Goal: Task Accomplishment & Management: Use online tool/utility

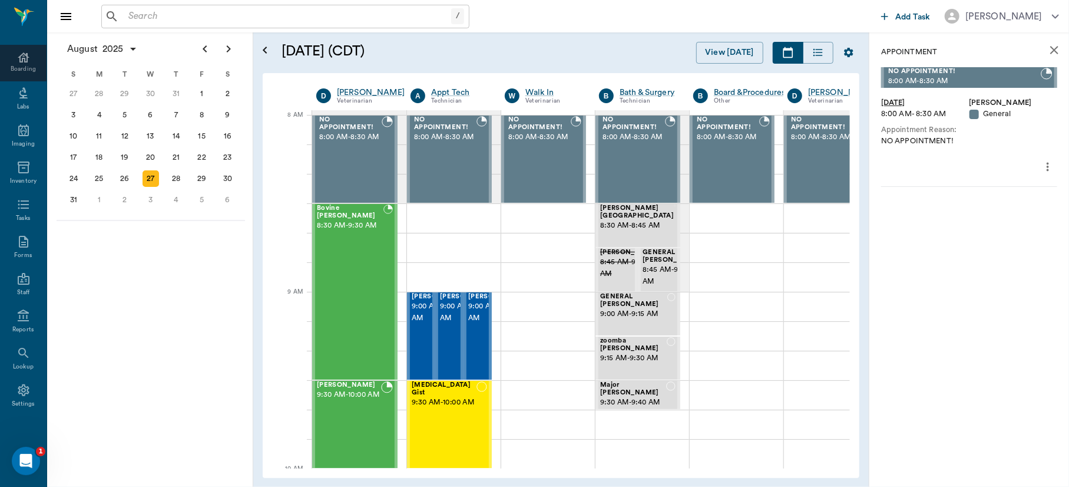
scroll to position [153, 0]
click at [16, 391] on icon at bounding box center [23, 387] width 14 height 14
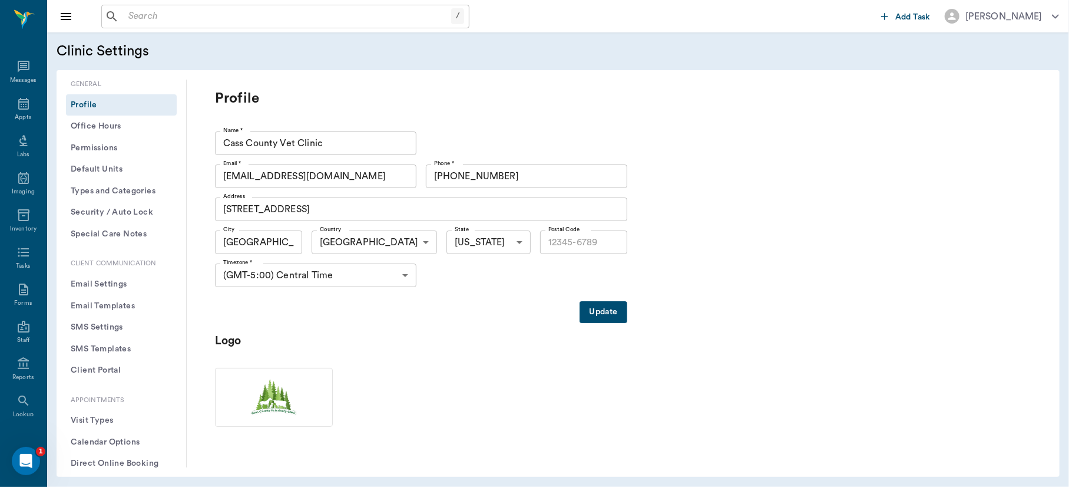
type input "75551"
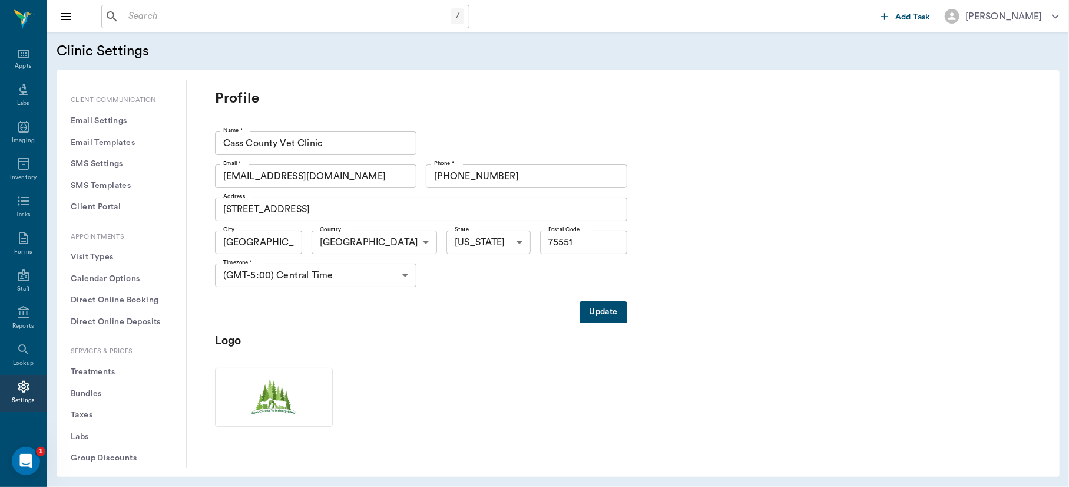
scroll to position [256, 0]
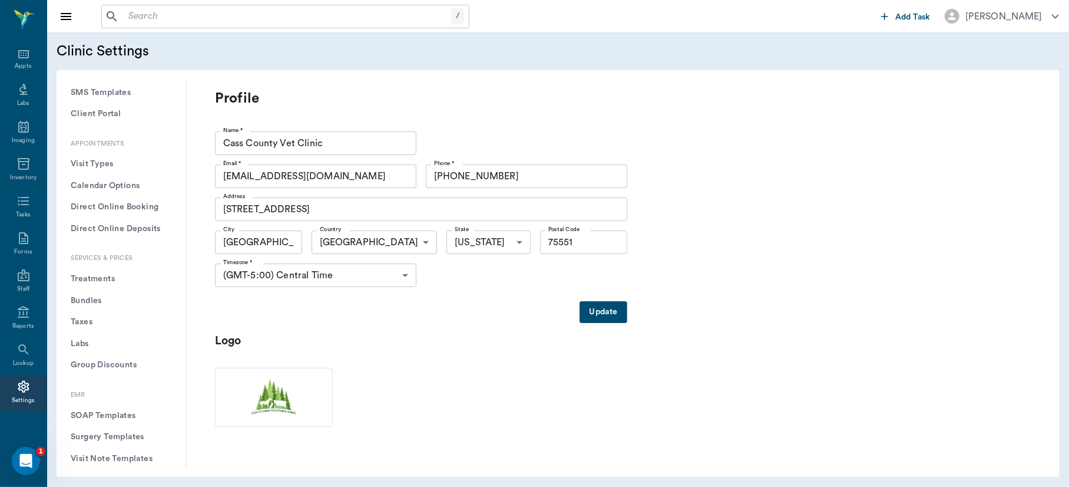
click at [97, 281] on button "Treatments" at bounding box center [121, 279] width 111 height 22
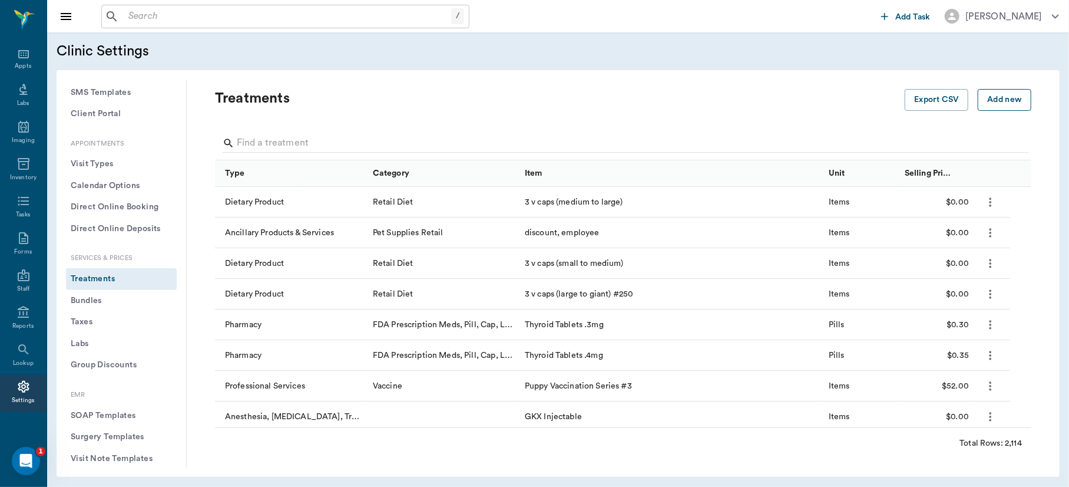
click at [999, 98] on button "Add new" at bounding box center [1005, 100] width 54 height 22
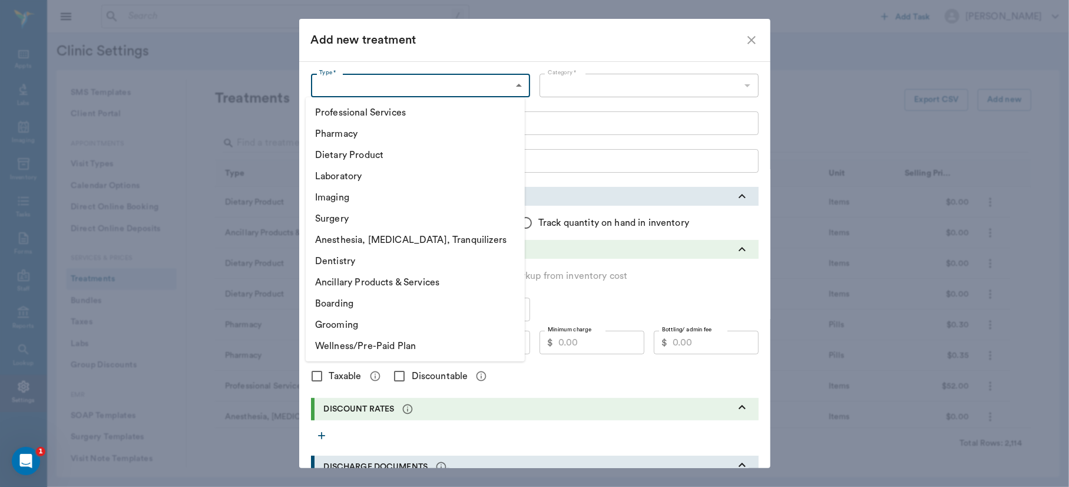
click at [450, 88] on body "/ ​ Add Task [PERSON_NAME] Nectar Messages Appts Labs Imaging Inventory Tasks F…" at bounding box center [534, 243] width 1069 height 487
click at [416, 134] on li "Pharmacy" at bounding box center [415, 133] width 219 height 21
type input "5100"
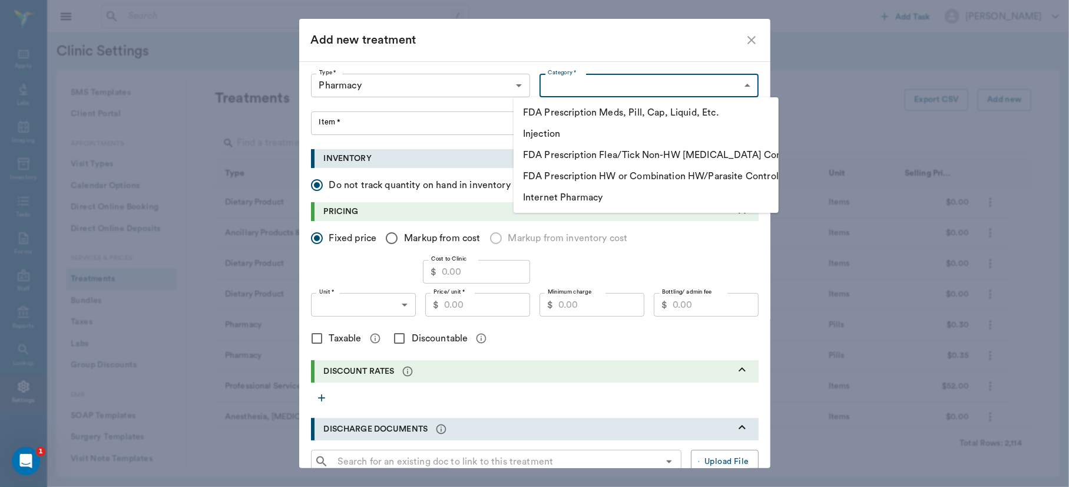
click at [570, 80] on body "/ ​ Add Task [PERSON_NAME] Nectar Messages Appts Labs Imaging Inventory Tasks F…" at bounding box center [534, 243] width 1069 height 487
click at [563, 126] on li "Injection" at bounding box center [646, 133] width 265 height 21
type input "5110"
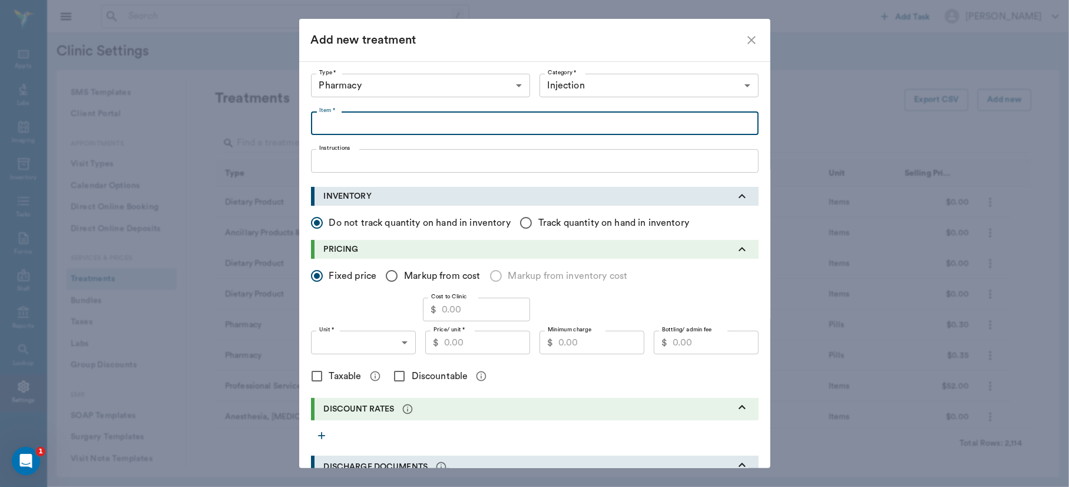
click at [458, 127] on input "Item *" at bounding box center [535, 123] width 448 height 24
type input "[MEDICAL_DATA] 100mg/ml per ml"
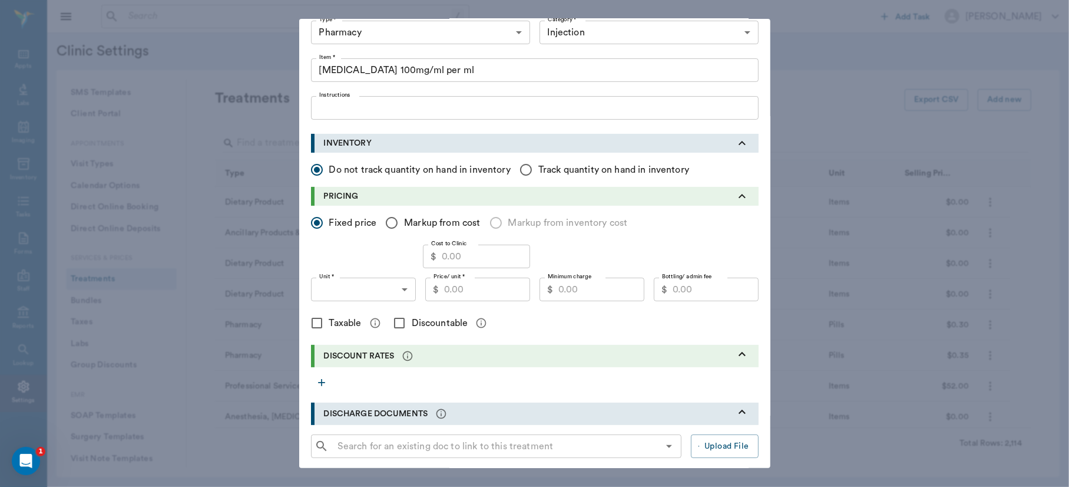
scroll to position [76, 0]
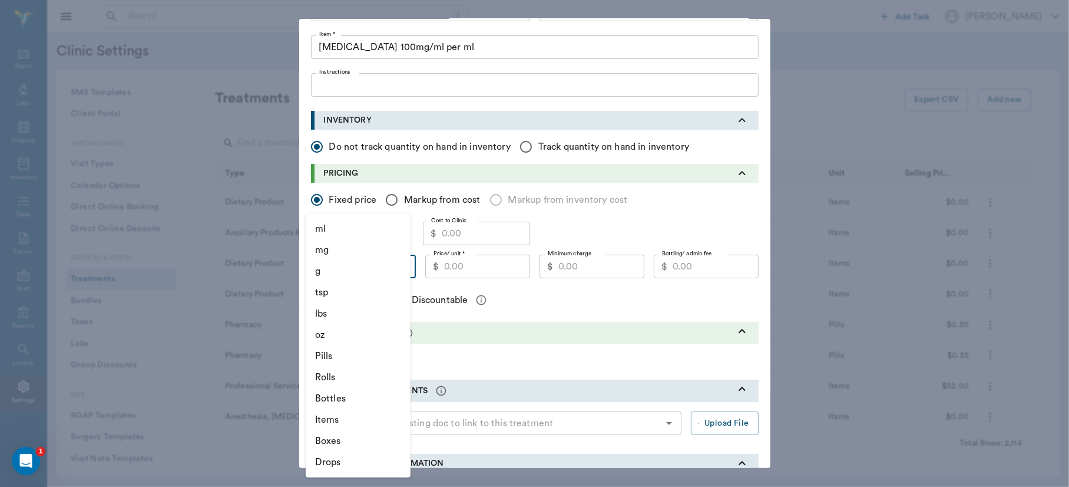
click at [402, 266] on body "/ ​ Add Task [PERSON_NAME] Nectar Messages Appts Labs Imaging Inventory Tasks F…" at bounding box center [534, 243] width 1069 height 487
drag, startPoint x: 335, startPoint y: 216, endPoint x: 332, endPoint y: 225, distance: 9.1
click at [332, 225] on ul "ml mg g tsp lbs oz Pills Rolls Bottles Items Boxes Drops" at bounding box center [358, 345] width 105 height 264
click at [332, 225] on li "ml" at bounding box center [358, 228] width 105 height 21
type input "ML"
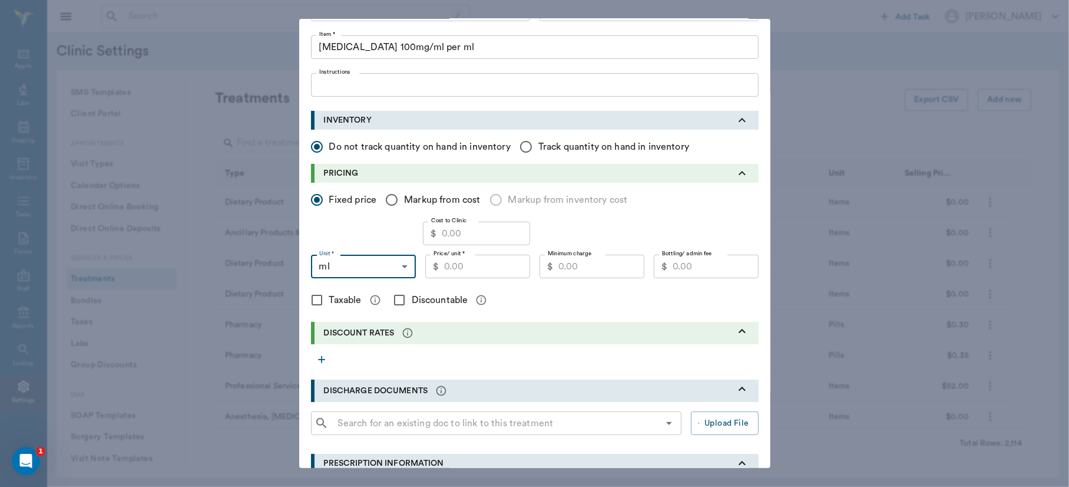
click at [481, 235] on input "Cost to Clinic" at bounding box center [486, 234] width 88 height 24
type input "0.20"
click at [466, 262] on input "Price/ unit *" at bounding box center [487, 267] width 86 height 24
type input "0.40"
click at [594, 264] on input "Minimum charge" at bounding box center [602, 267] width 86 height 24
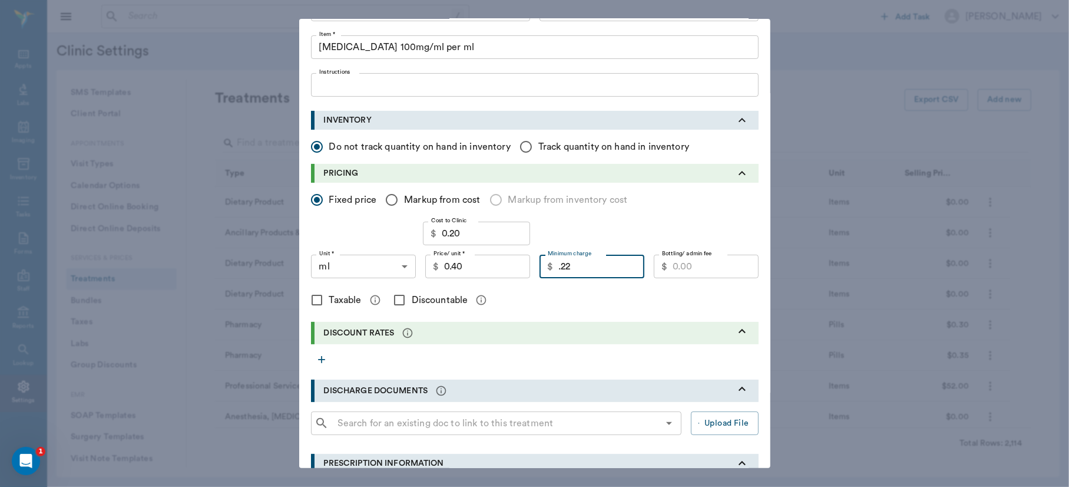
type input "0.22"
click at [674, 267] on input "Bottling/ admin fee" at bounding box center [716, 267] width 86 height 24
type input "7.50"
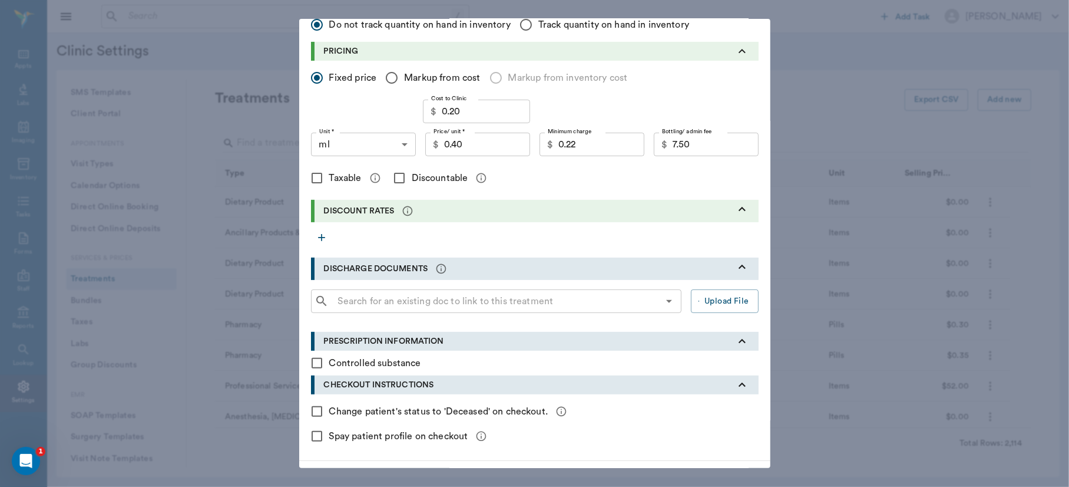
scroll to position [236, 0]
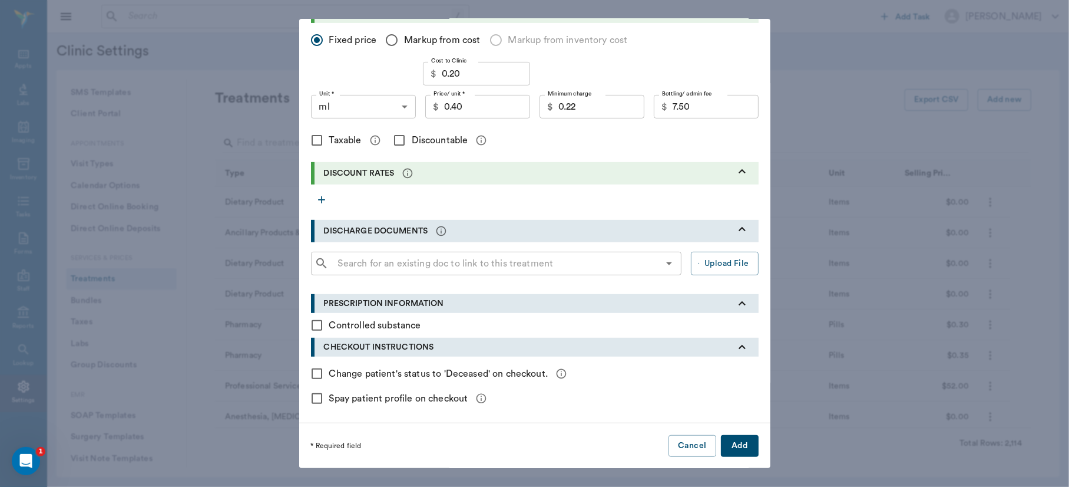
click at [394, 139] on input "Discountable" at bounding box center [399, 140] width 25 height 25
checkbox input "true"
click at [740, 447] on button "Add" at bounding box center [740, 446] width 38 height 22
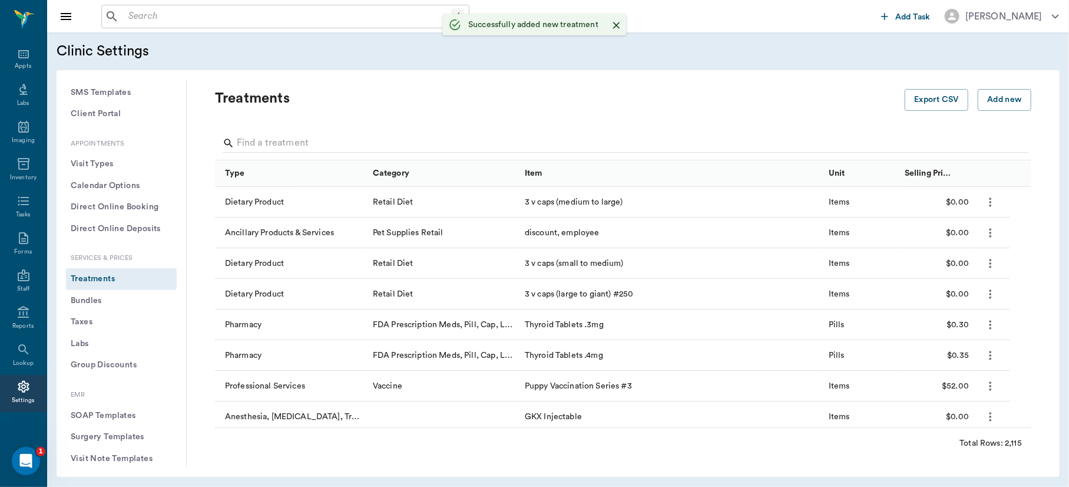
scroll to position [0, 0]
click at [989, 104] on button "Add new" at bounding box center [1005, 100] width 54 height 22
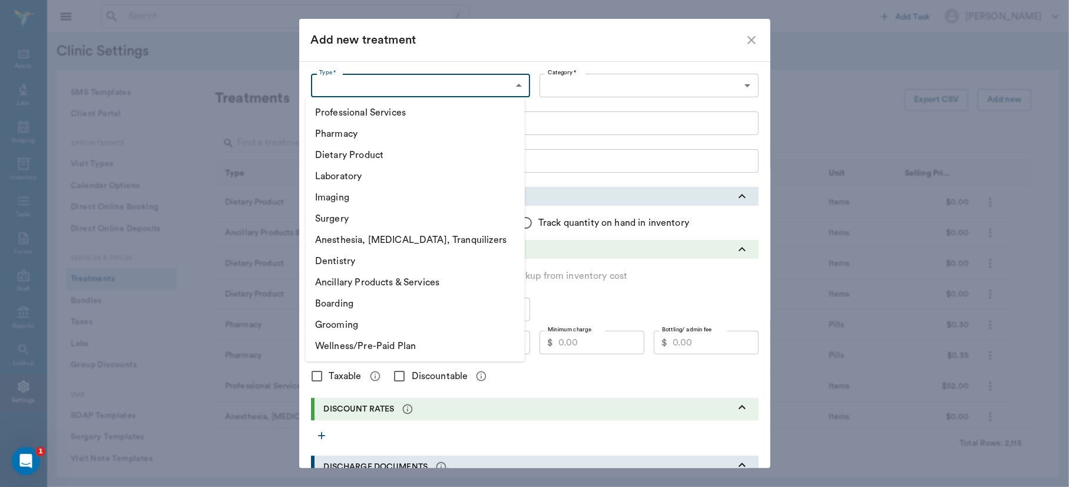
click at [496, 79] on body "/ ​ Add Task [PERSON_NAME] Nectar Messages Appts Labs Imaging Inventory Tasks F…" at bounding box center [534, 243] width 1069 height 487
click at [405, 131] on li "Pharmacy" at bounding box center [415, 133] width 219 height 21
type input "5100"
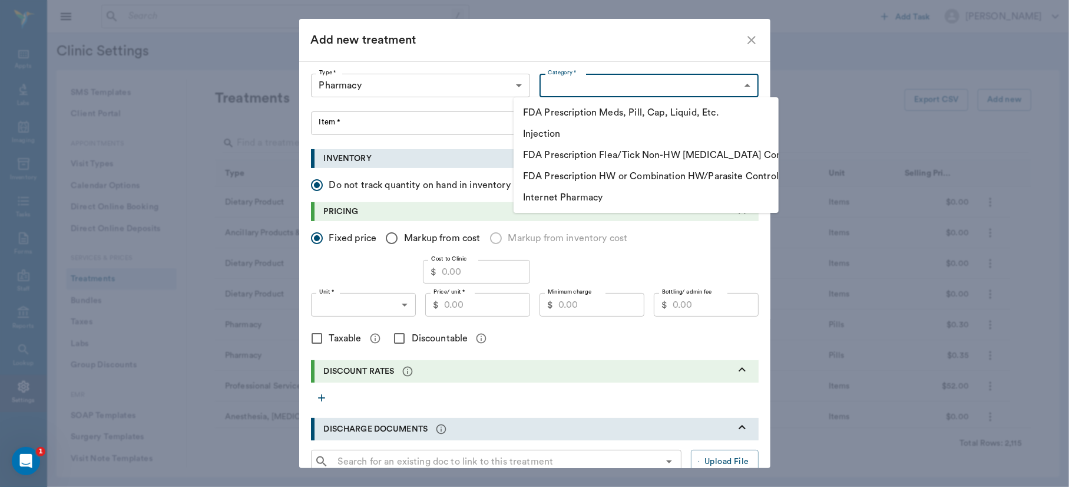
click at [638, 95] on body "/ ​ Add Task [PERSON_NAME] Nectar Messages Appts Labs Imaging Inventory Tasks F…" at bounding box center [534, 243] width 1069 height 487
click at [599, 127] on li "Injection" at bounding box center [646, 133] width 265 height 21
type input "5110"
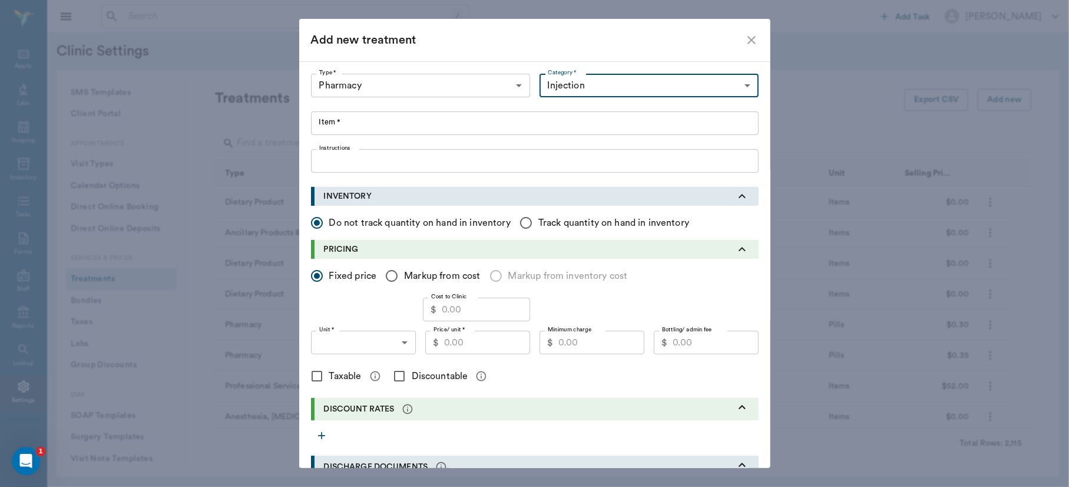
click at [504, 123] on input "Item *" at bounding box center [535, 123] width 448 height 24
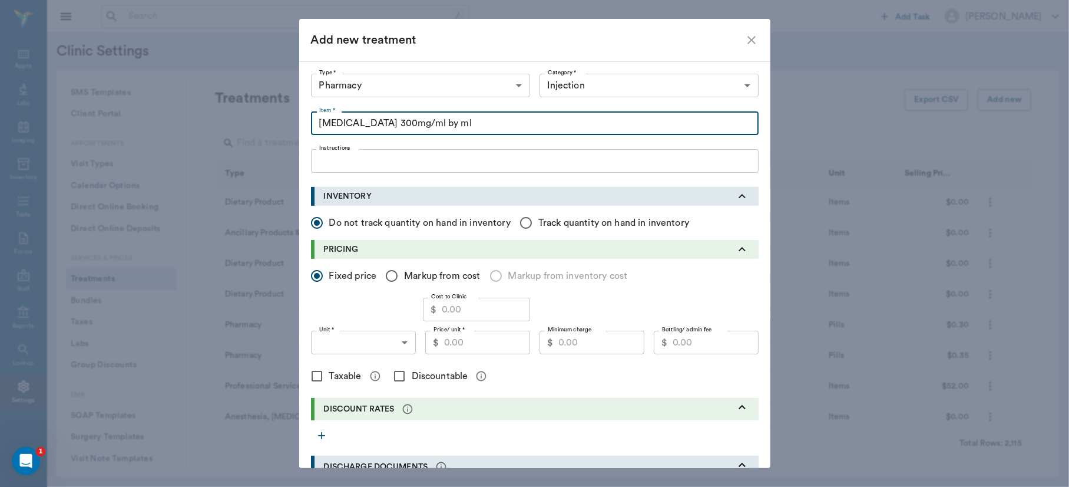
type input "[MEDICAL_DATA] 300mg/ml by ml"
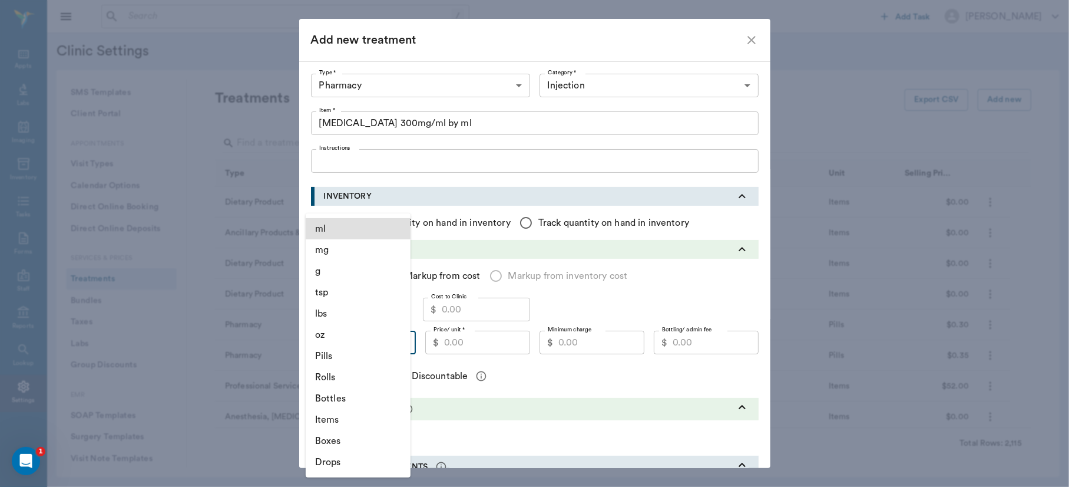
click at [400, 345] on body "/ ​ Add Task [PERSON_NAME] Nectar Messages Appts Labs Imaging Inventory Tasks F…" at bounding box center [534, 243] width 1069 height 487
click at [362, 226] on li "ml" at bounding box center [358, 228] width 105 height 21
type input "ML"
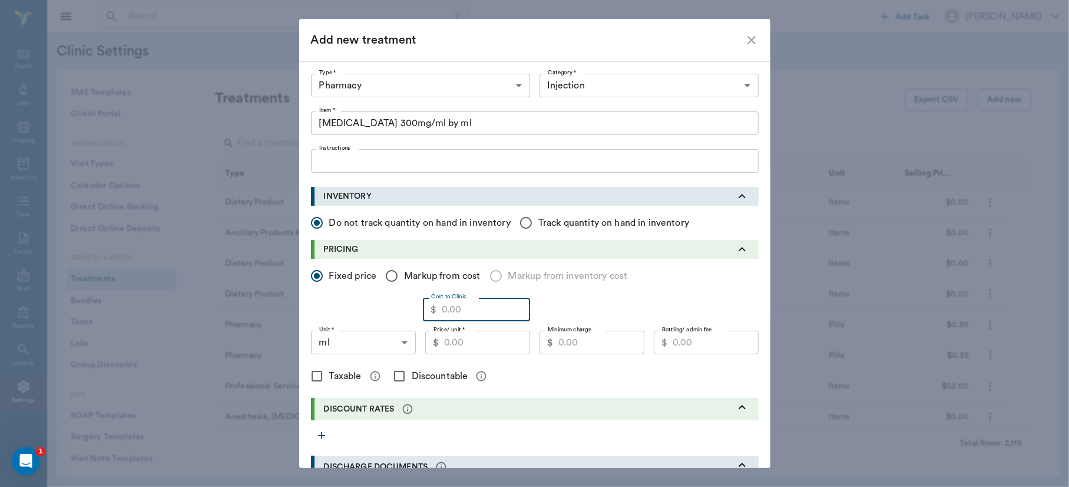
click at [449, 320] on input "Cost to Clinic" at bounding box center [486, 310] width 88 height 24
type input "0.20"
click at [457, 348] on input "Price/ unit *" at bounding box center [487, 343] width 86 height 24
type input "0.40"
click at [711, 341] on input "Bottling/ admin fee" at bounding box center [716, 343] width 86 height 24
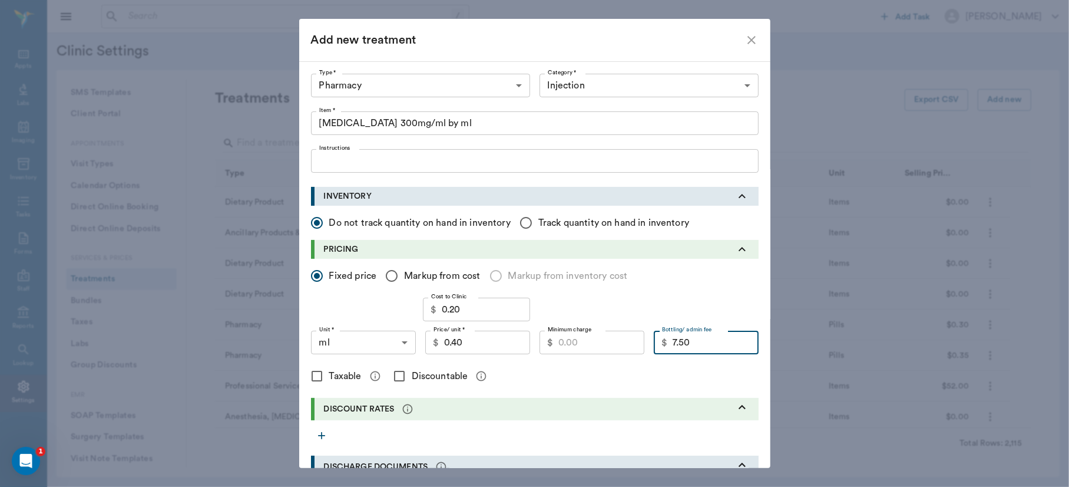
type input "7.50"
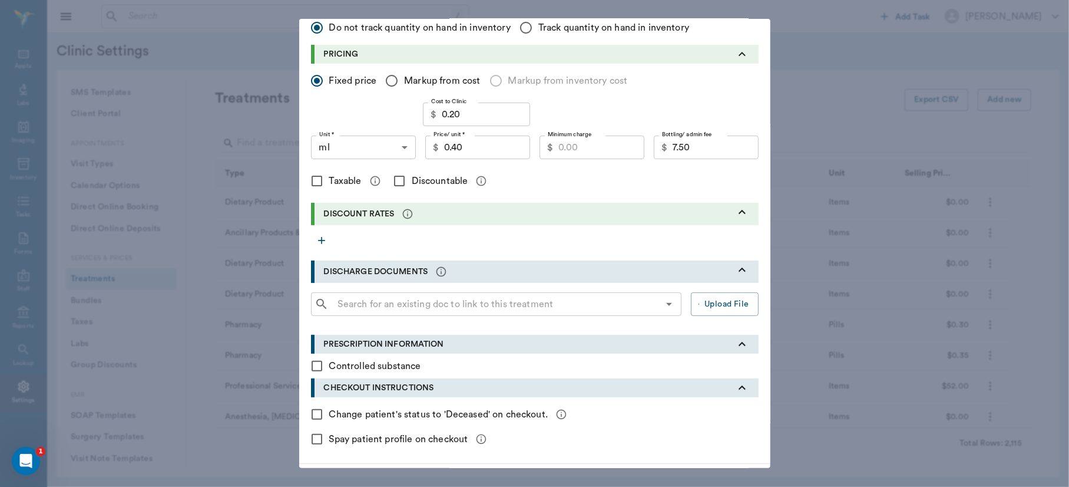
scroll to position [236, 0]
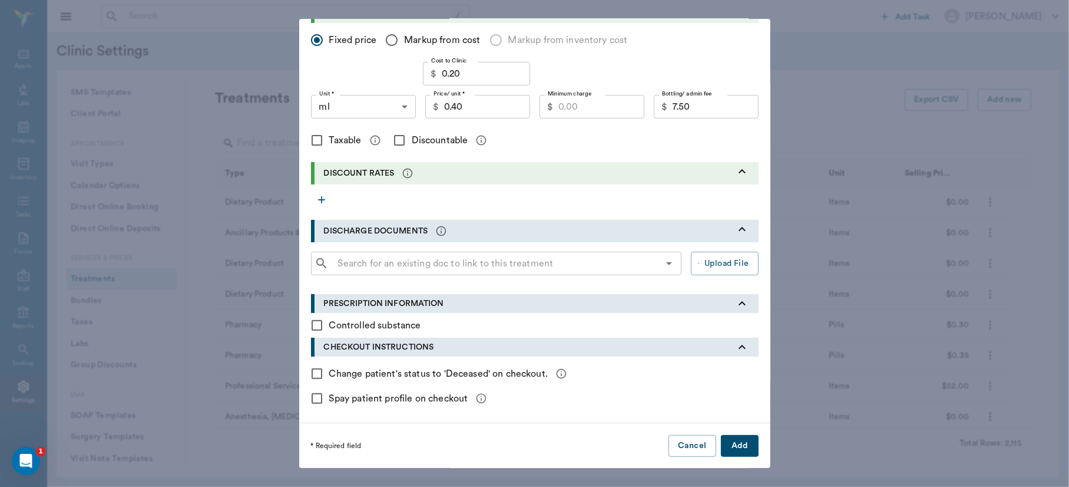
click at [737, 444] on button "Add" at bounding box center [740, 446] width 38 height 22
